Goal: Information Seeking & Learning: Learn about a topic

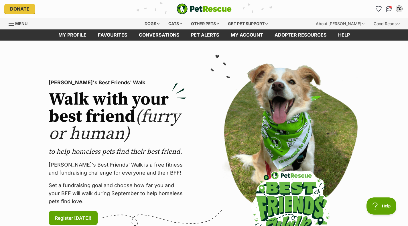
click at [146, 23] on div "Dogs" at bounding box center [151, 23] width 23 height 11
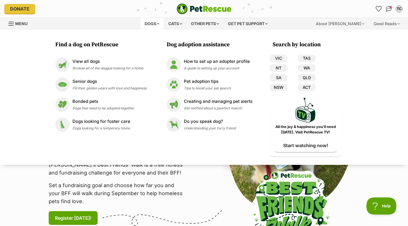
click at [109, 60] on p "View all dogs" at bounding box center [107, 61] width 71 height 7
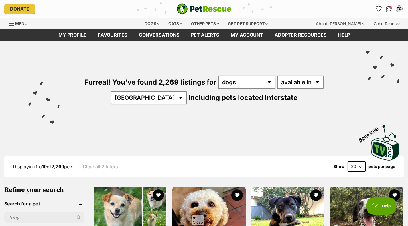
scroll to position [68, 0]
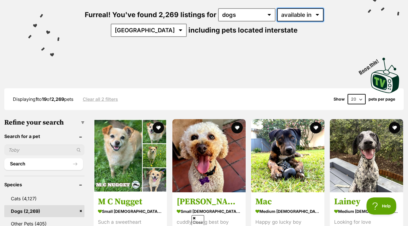
click at [320, 14] on select "available in located in" at bounding box center [300, 14] width 46 height 13
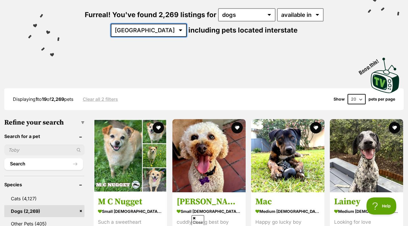
click at [159, 29] on select "Australia ACT NSW NT QLD SA TAS VIC WA" at bounding box center [149, 30] width 76 height 13
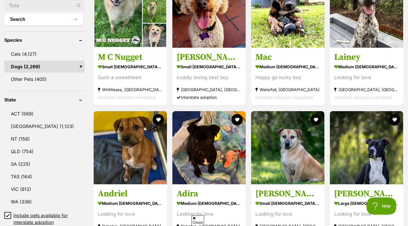
click at [29, 189] on link "VIC (812)" at bounding box center [44, 189] width 80 height 12
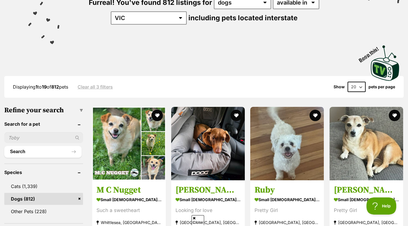
scroll to position [79, 0]
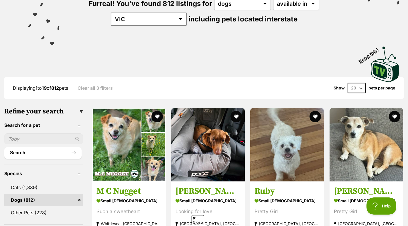
click at [362, 88] on select "20 40 60" at bounding box center [356, 88] width 18 height 10
select select "60"
click at [347, 83] on select "20 40 60" at bounding box center [356, 88] width 18 height 10
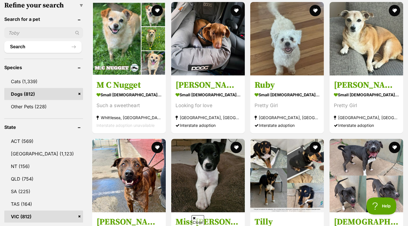
scroll to position [190, 0]
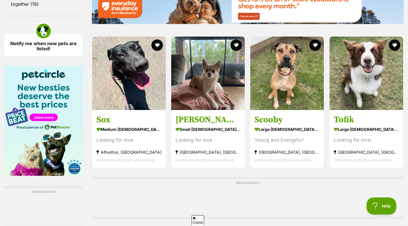
scroll to position [812, 0]
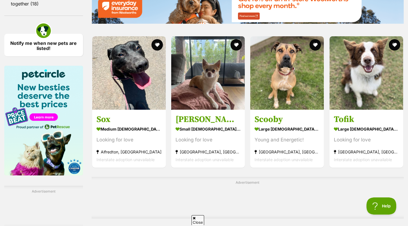
click at [185, 87] on img at bounding box center [208, 73] width 74 height 74
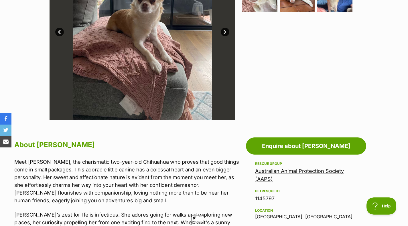
scroll to position [266, 0]
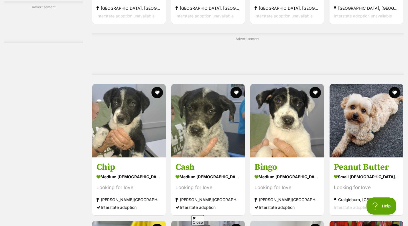
scroll to position [1476, 0]
click at [343, 184] on div "Looking for love" at bounding box center [366, 188] width 65 height 8
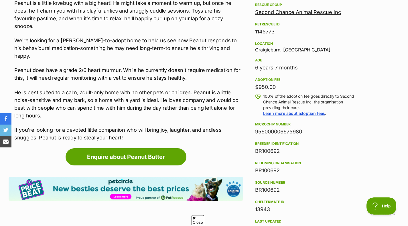
scroll to position [344, 0]
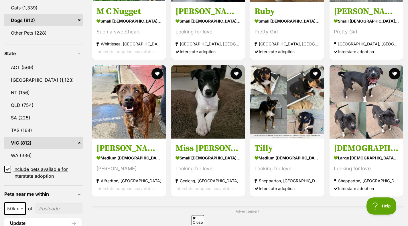
scroll to position [258, 0]
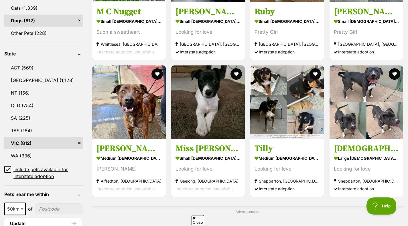
click at [79, 141] on link "VIC (812)" at bounding box center [43, 143] width 79 height 12
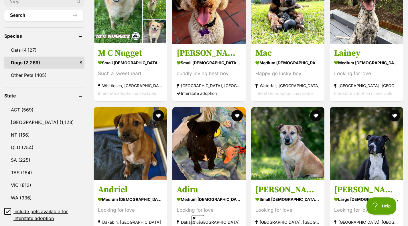
scroll to position [217, 0]
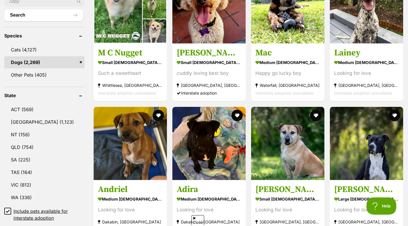
click at [29, 123] on link "[GEOGRAPHIC_DATA] (1,123)" at bounding box center [44, 122] width 80 height 12
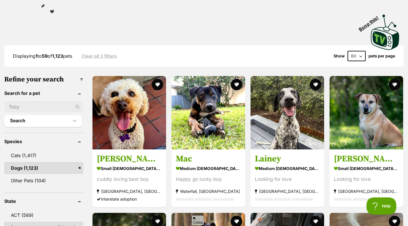
scroll to position [111, 0]
click at [118, 146] on img at bounding box center [129, 113] width 74 height 74
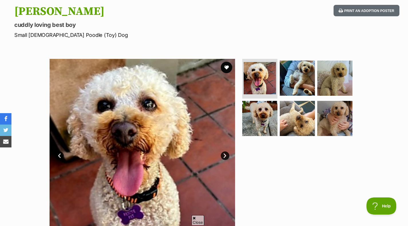
scroll to position [60, 0]
click at [223, 73] on img at bounding box center [141, 151] width 185 height 185
click at [225, 70] on button "favourite" at bounding box center [226, 67] width 11 height 11
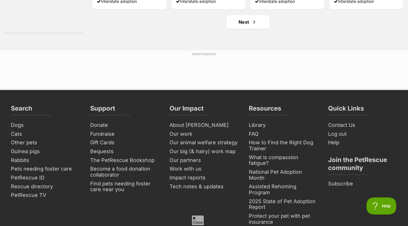
scroll to position [2722, 0]
